Goal: Find specific page/section: Find specific page/section

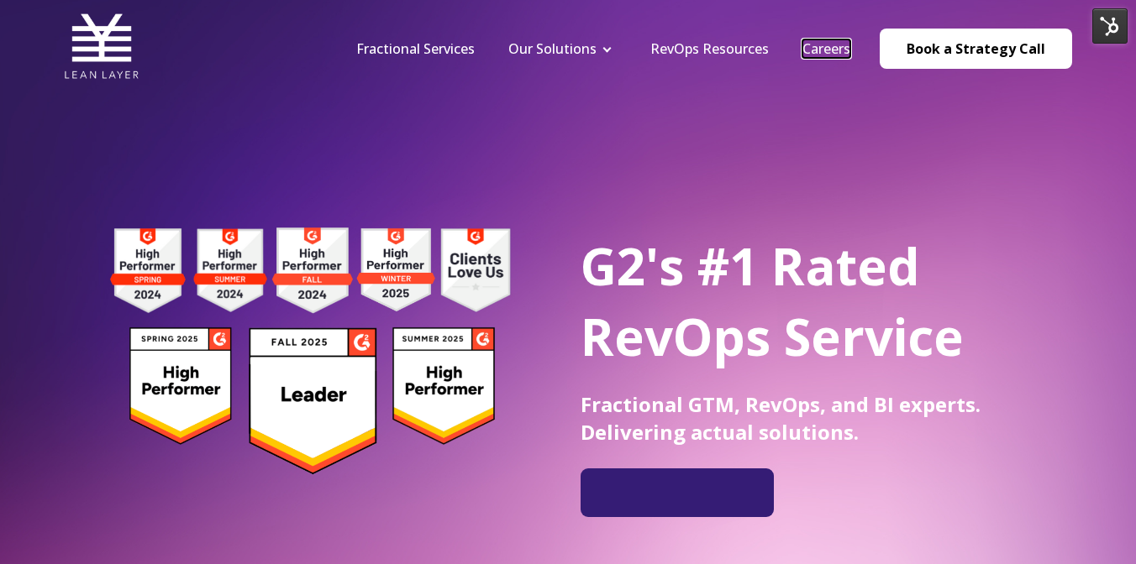
click at [848, 48] on link "Careers" at bounding box center [826, 48] width 48 height 18
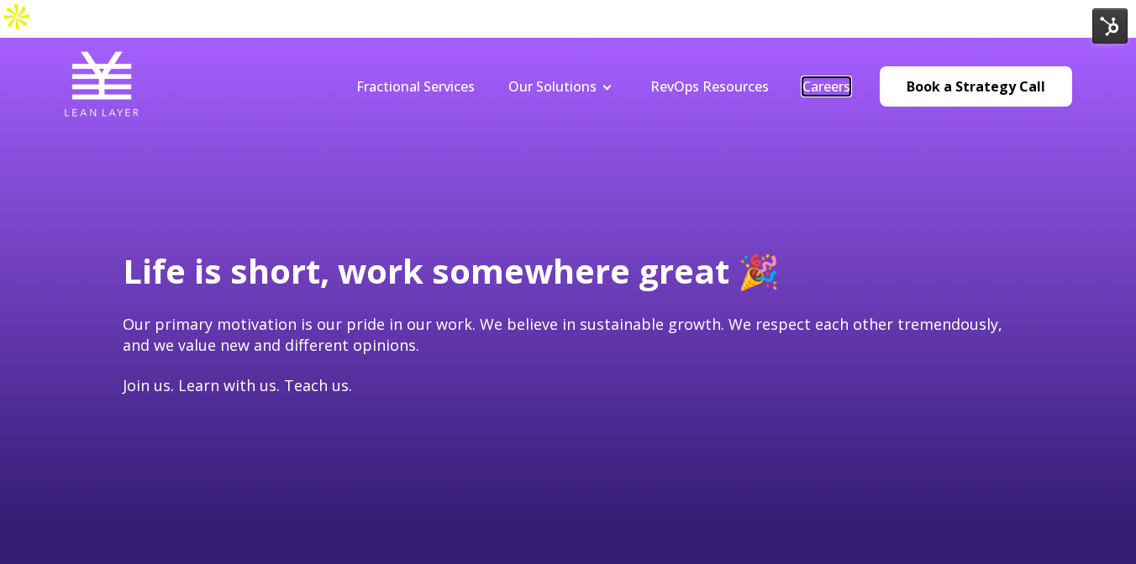
click at [847, 77] on link "Careers" at bounding box center [826, 86] width 48 height 18
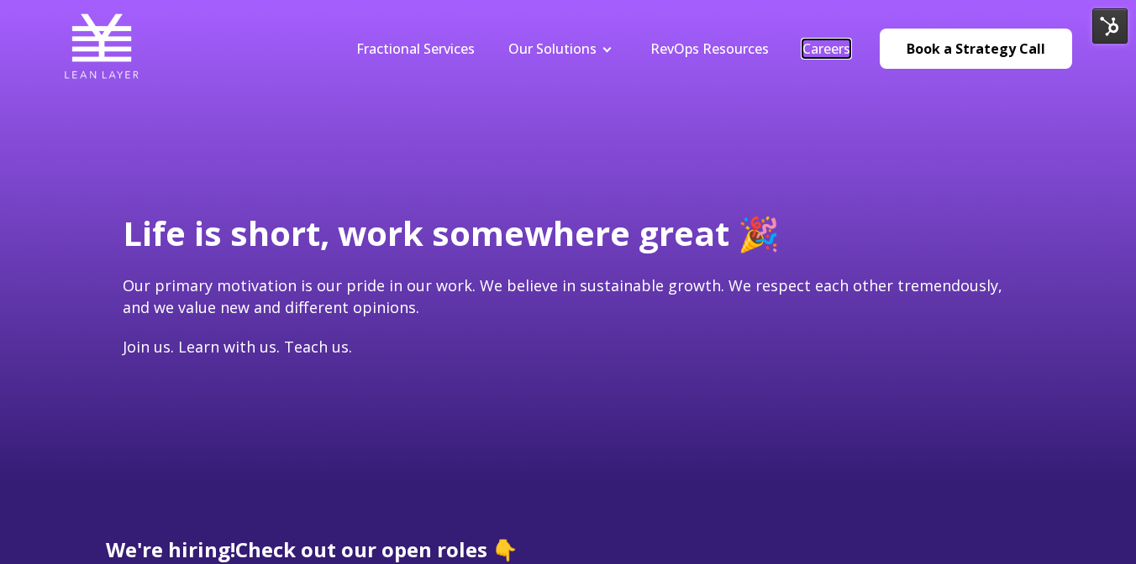
click at [836, 51] on link "Careers" at bounding box center [826, 48] width 48 height 18
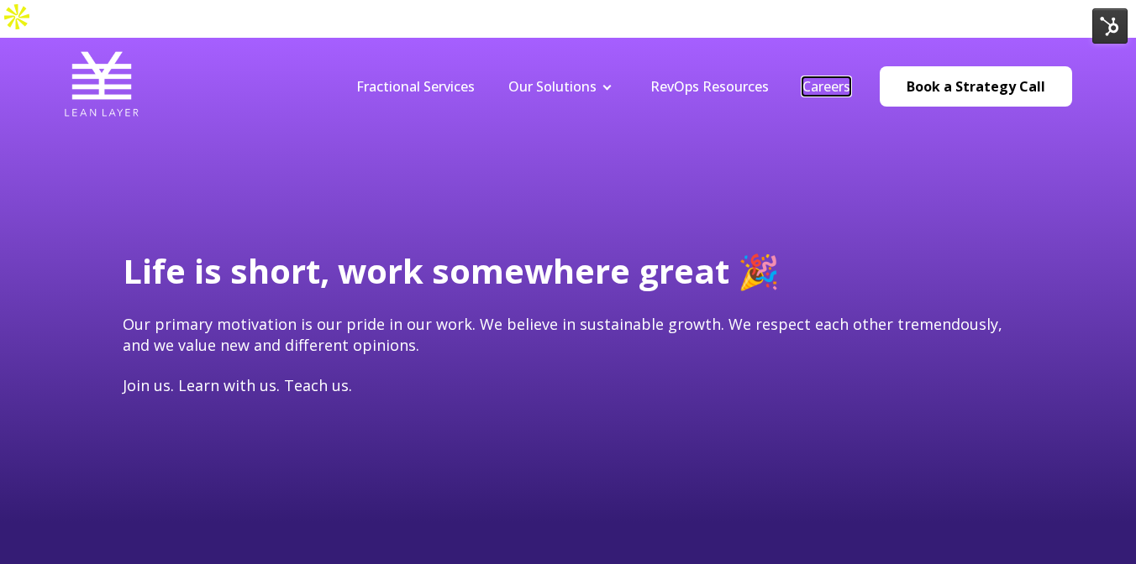
click at [829, 77] on link "Careers" at bounding box center [826, 86] width 48 height 18
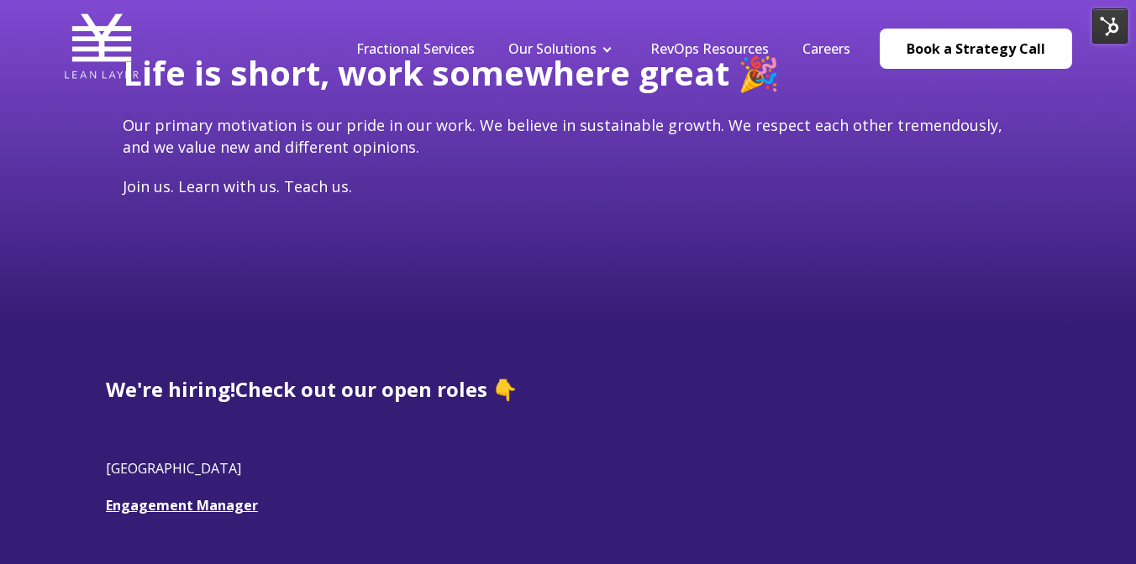
scroll to position [276, 0]
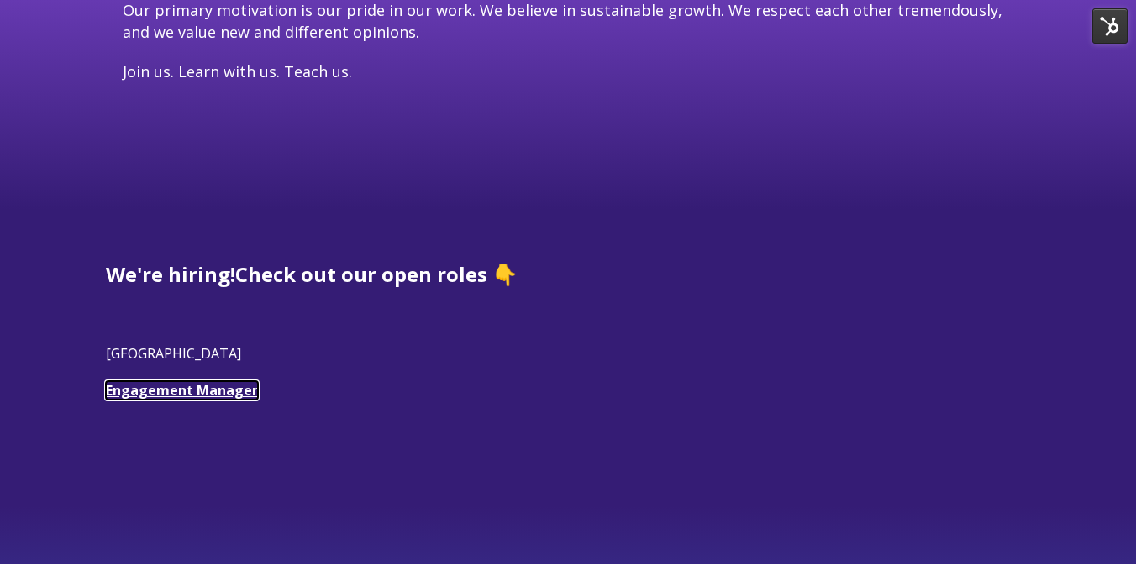
click at [128, 394] on link "Engagement Manager" at bounding box center [182, 390] width 152 height 18
